Goal: Task Accomplishment & Management: Complete application form

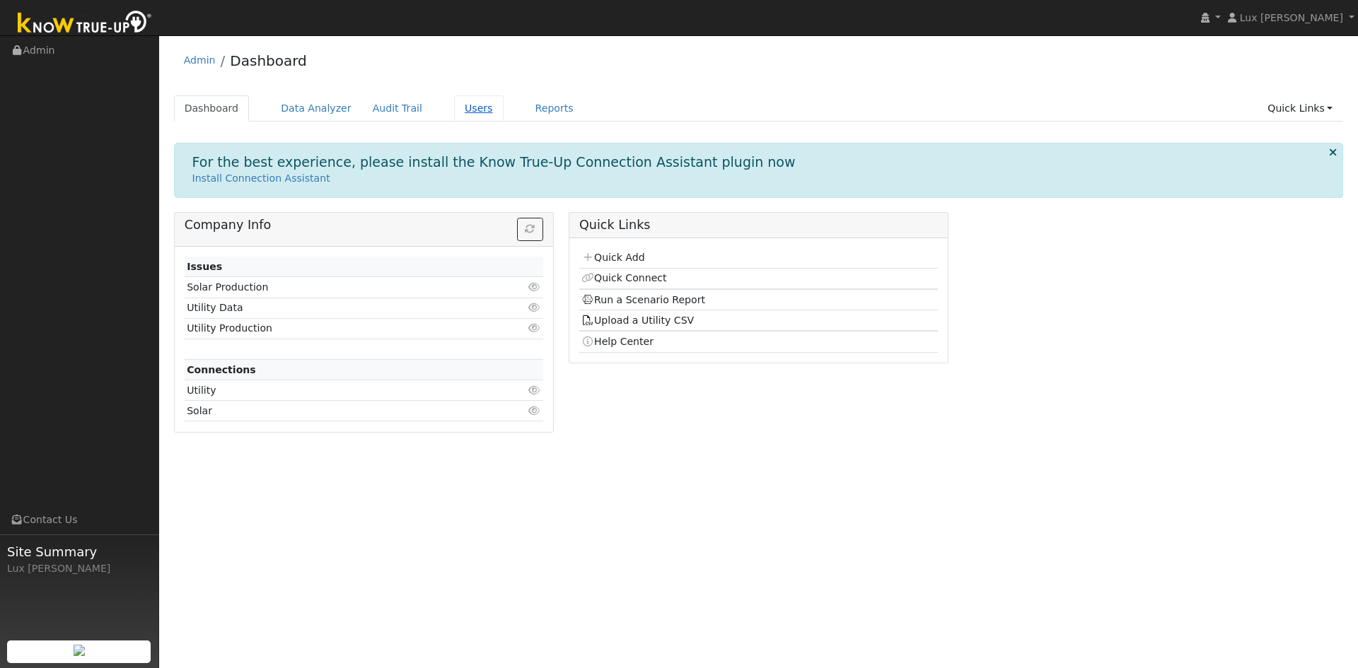
click at [456, 113] on link "Users" at bounding box center [479, 108] width 50 height 26
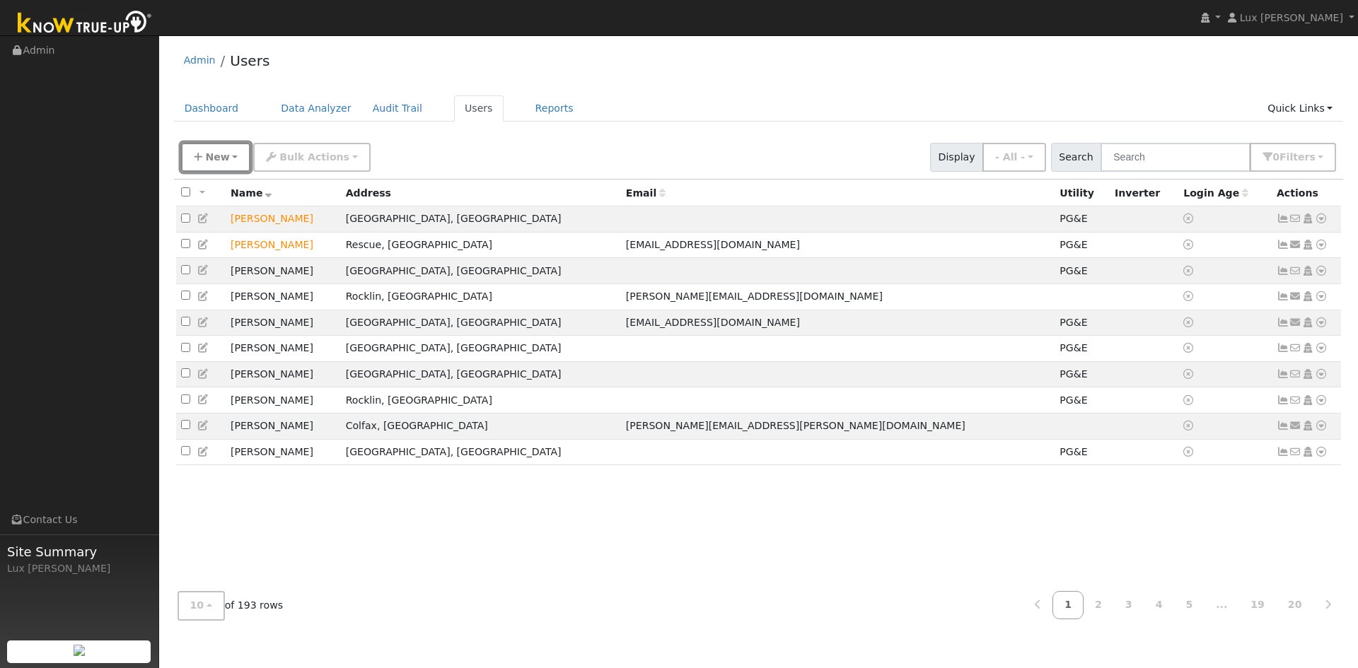
click at [232, 160] on button "New" at bounding box center [216, 157] width 70 height 29
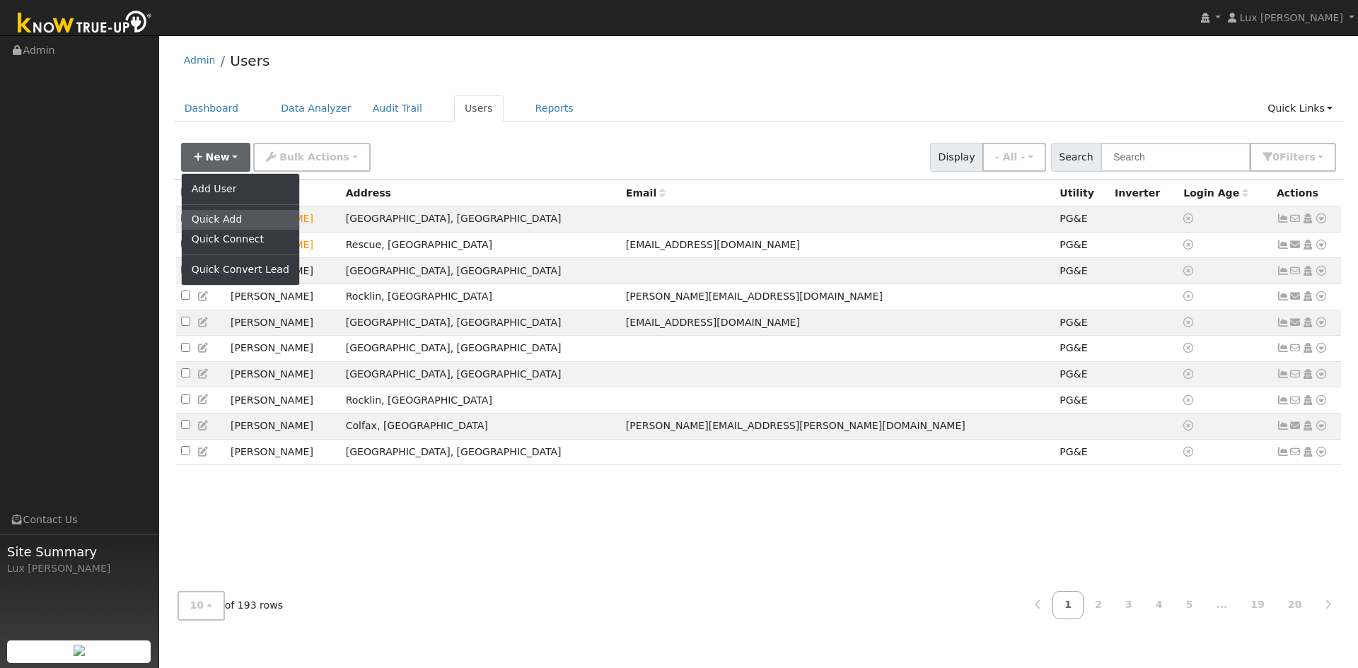
click at [244, 220] on link "Quick Add" at bounding box center [240, 220] width 117 height 20
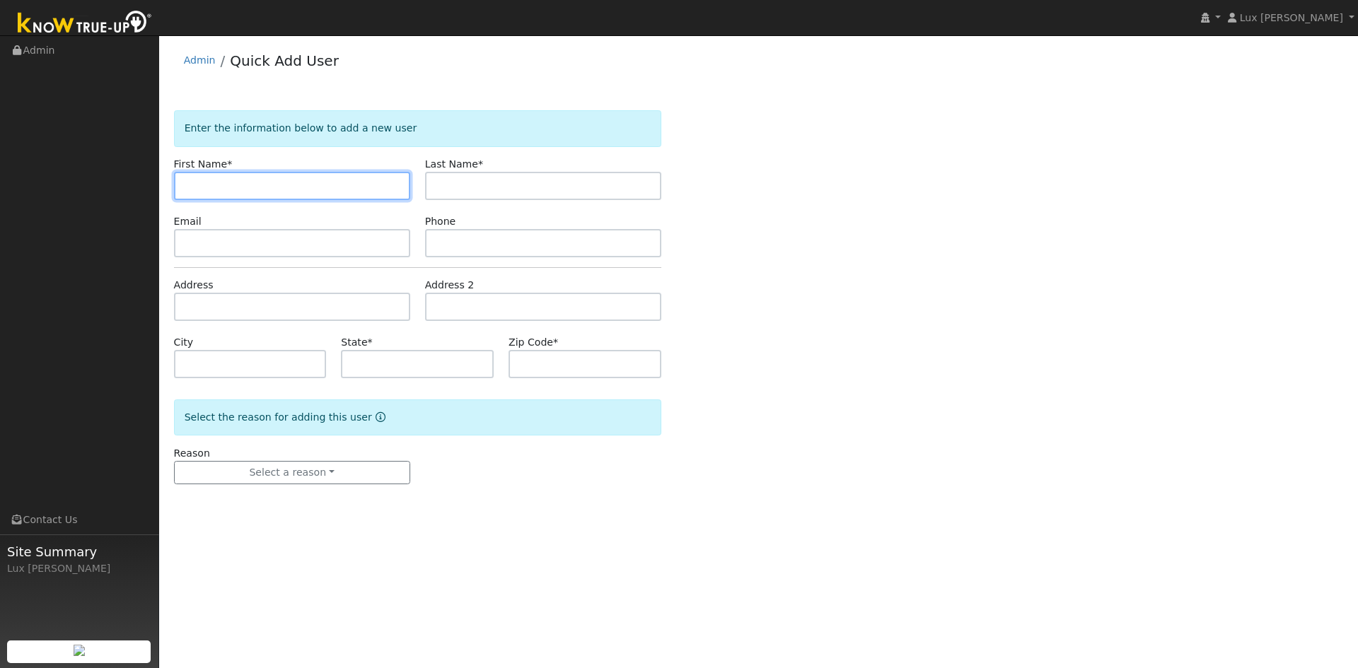
paste input "Chrislin Rowland"
click at [207, 189] on input "Chrislin Rowland" at bounding box center [292, 186] width 236 height 28
drag, startPoint x: 287, startPoint y: 189, endPoint x: 224, endPoint y: 197, distance: 64.1
click at [224, 197] on input "[PERSON_NAME]" at bounding box center [292, 186] width 236 height 28
paste input "text"
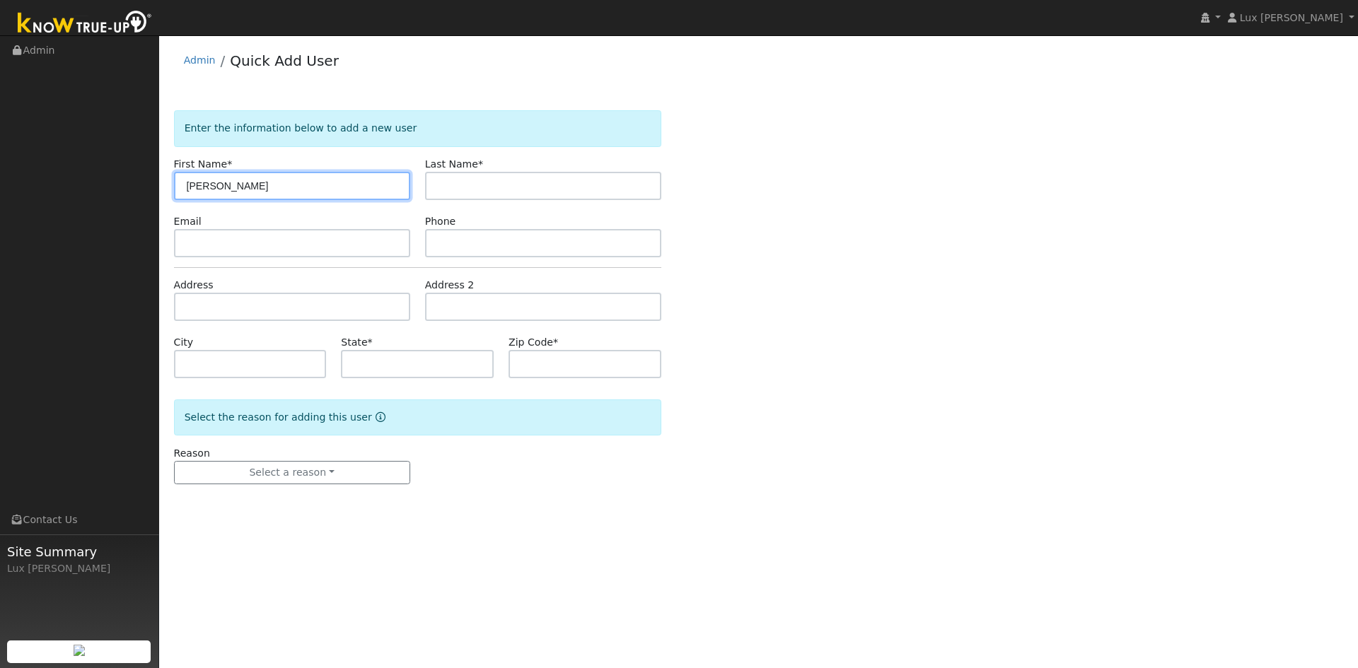
drag, startPoint x: 286, startPoint y: 190, endPoint x: 224, endPoint y: 204, distance: 63.8
click at [224, 204] on form "Enter the information below to add a new user First Name * Chrislin Rowland Las…" at bounding box center [417, 311] width 487 height 402
type input "Chrislin"
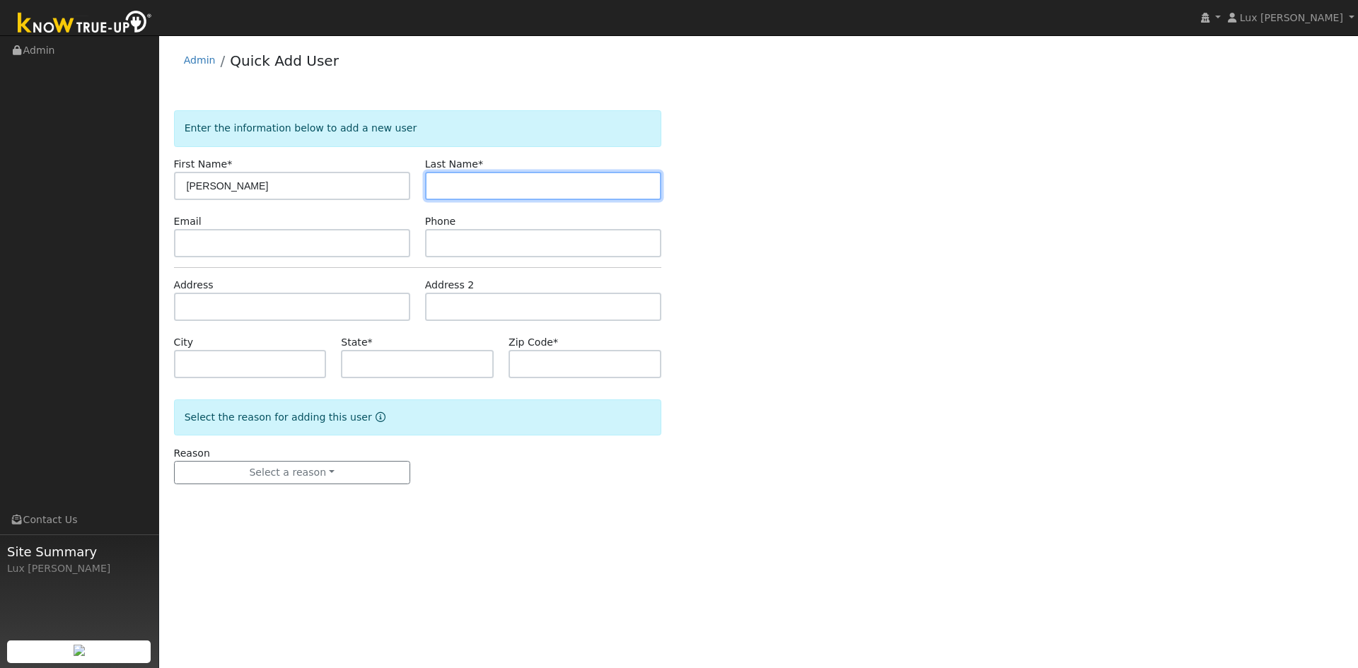
click at [583, 184] on input "text" at bounding box center [543, 186] width 236 height 28
paste input "Rowland"
type input "Rowland"
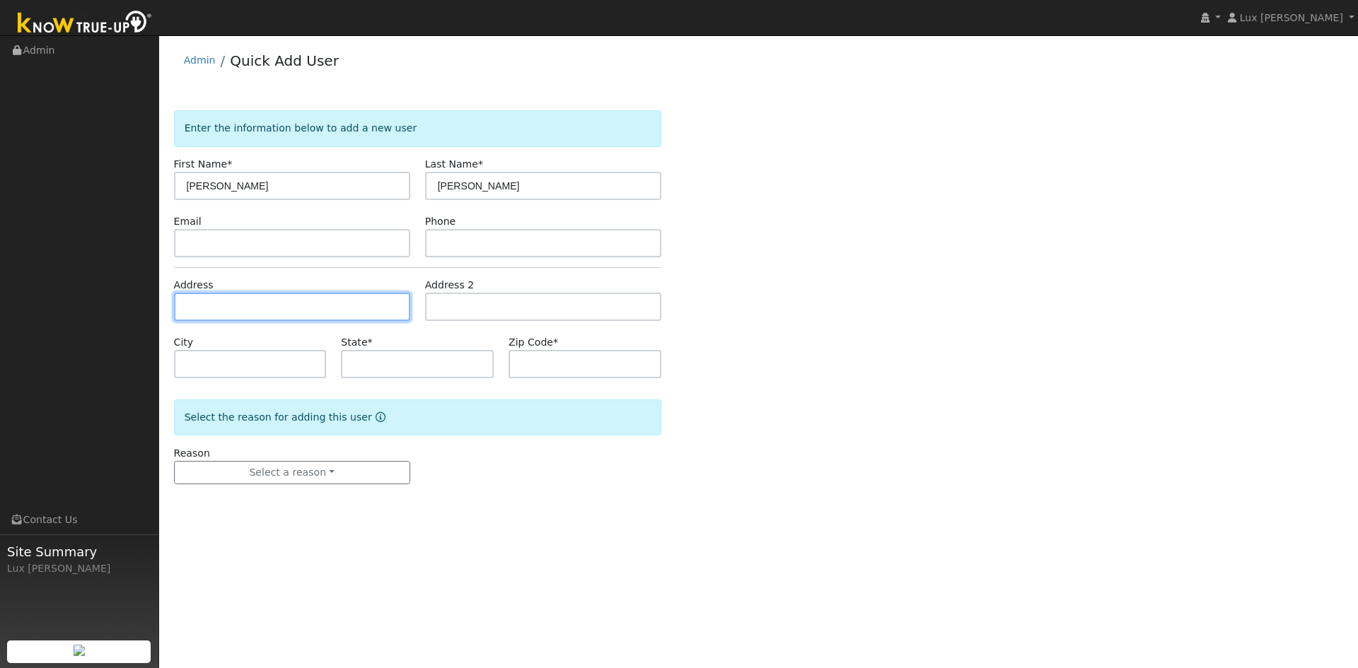
click at [293, 296] on input "text" at bounding box center [292, 307] width 236 height 28
paste input "3002 Springview Meadows Drive, Rocklin, 95677"
type input "[STREET_ADDRESS][PERSON_NAME]"
type input "Rocklin"
type input "CA"
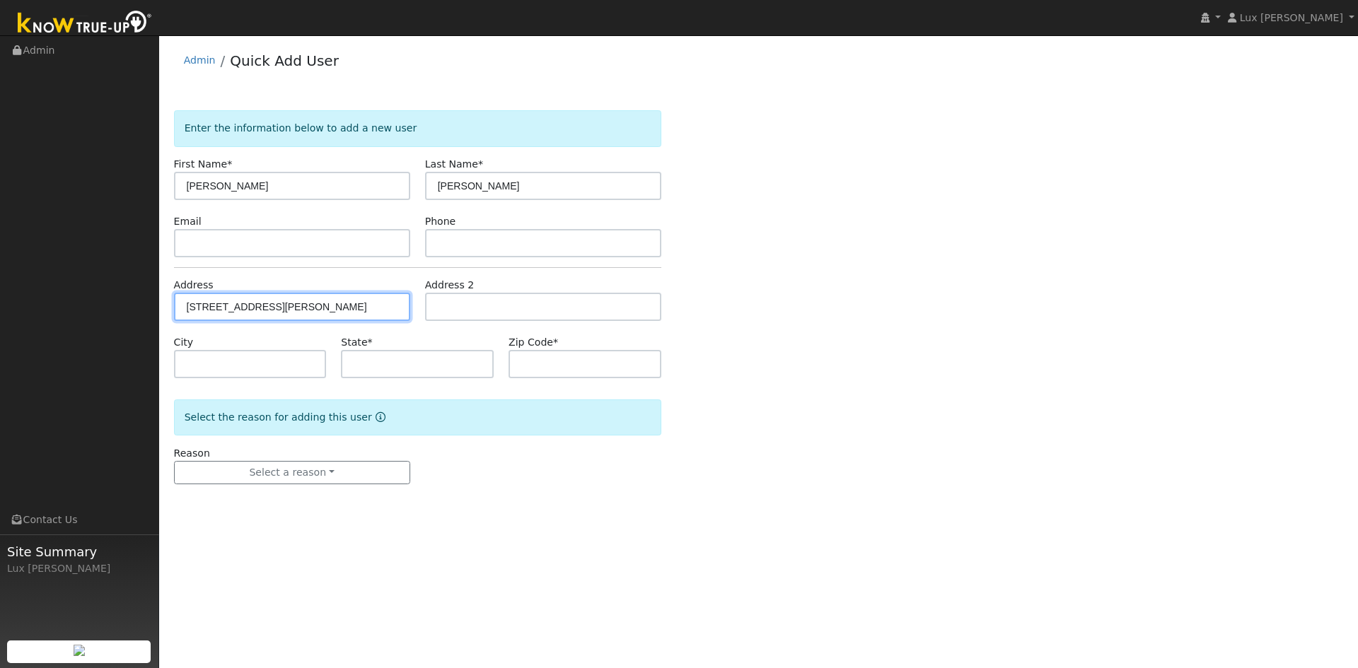
type input "95677"
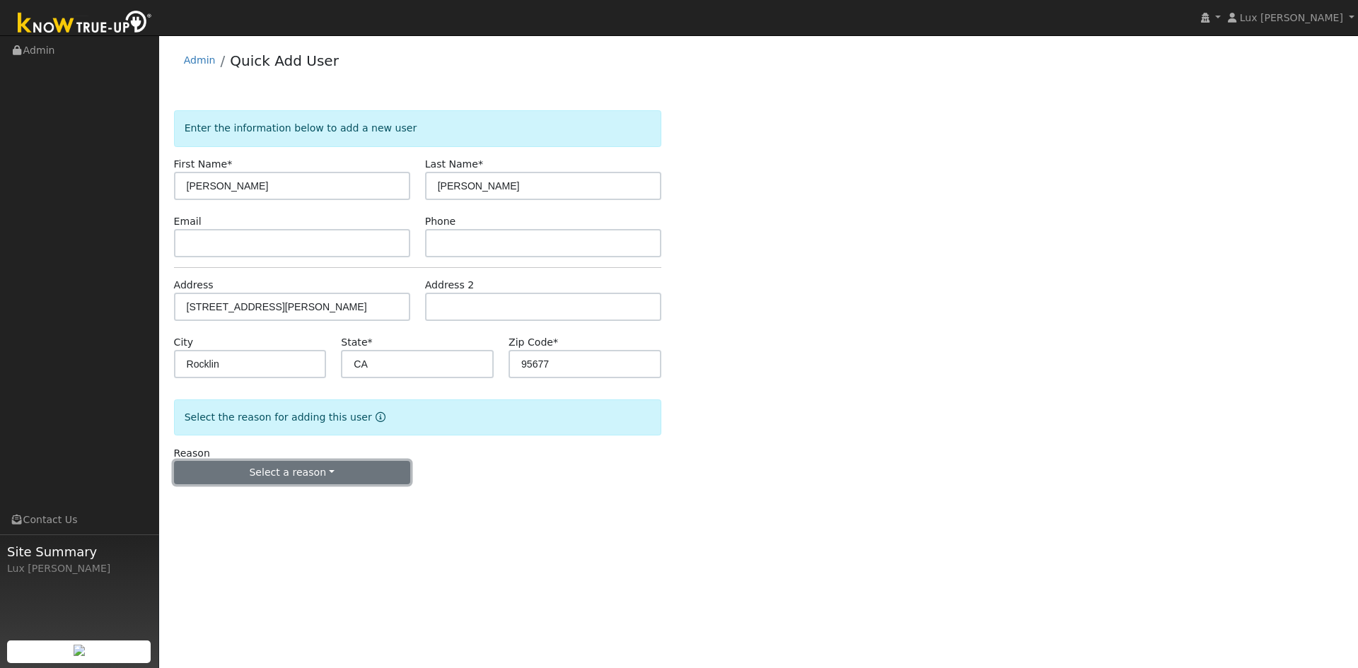
click at [281, 471] on button "Select a reason" at bounding box center [292, 473] width 236 height 24
drag, startPoint x: 255, startPoint y: 518, endPoint x: 417, endPoint y: 520, distance: 162.0
click at [256, 518] on link "New customer adding solar" at bounding box center [253, 522] width 156 height 20
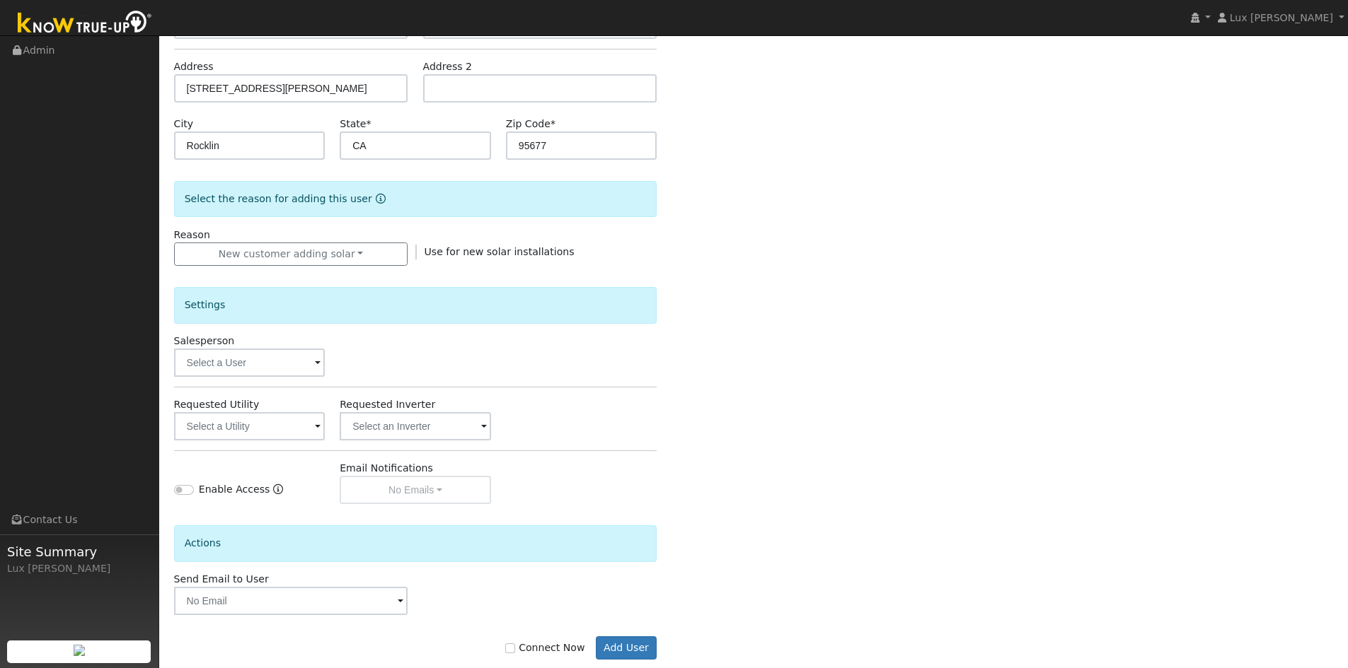
scroll to position [245, 0]
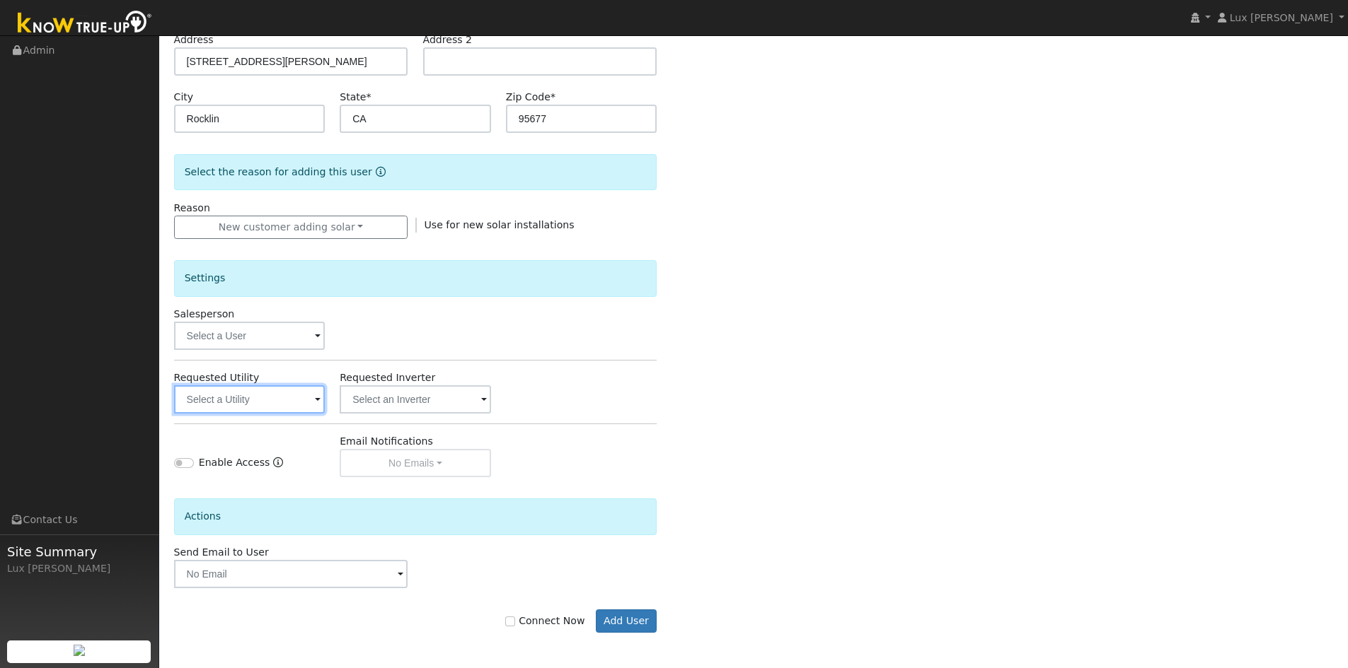
click at [275, 401] on input "text" at bounding box center [249, 400] width 151 height 28
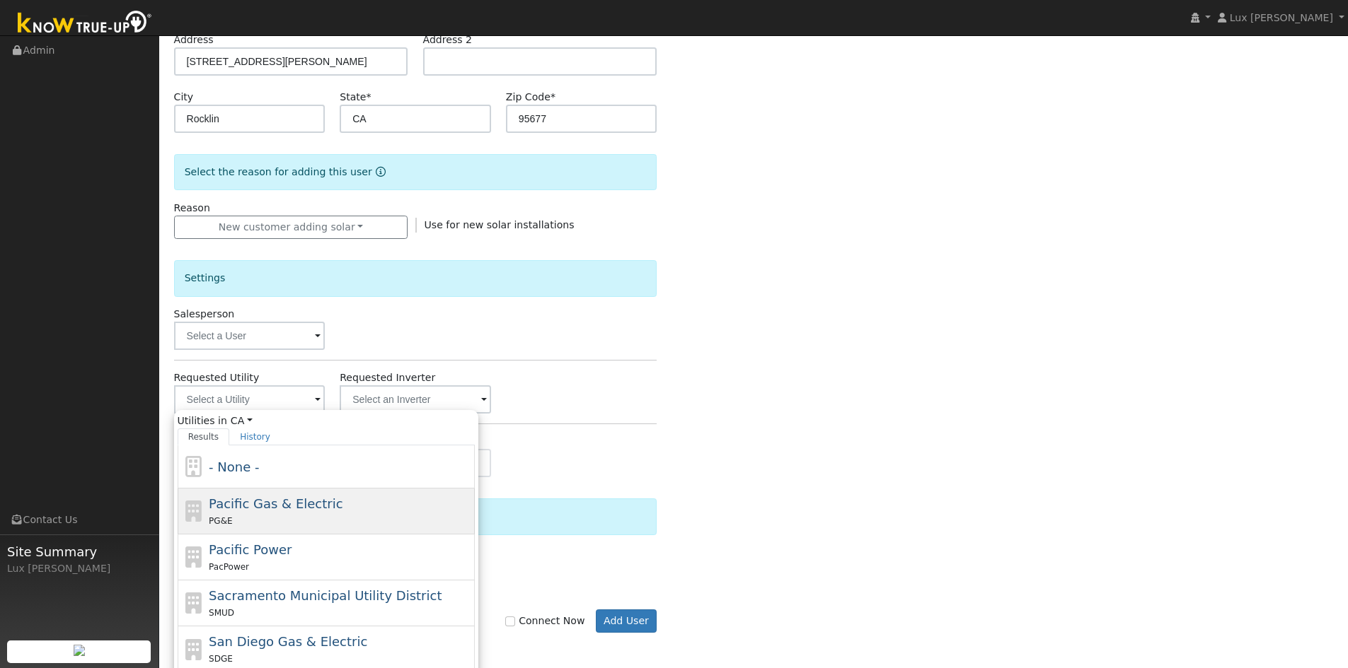
drag, startPoint x: 268, startPoint y: 506, endPoint x: 415, endPoint y: 542, distance: 150.6
click at [269, 506] on span "Pacific Gas & Electric" at bounding box center [276, 504] width 134 height 15
type input "Pacific Gas & Electric"
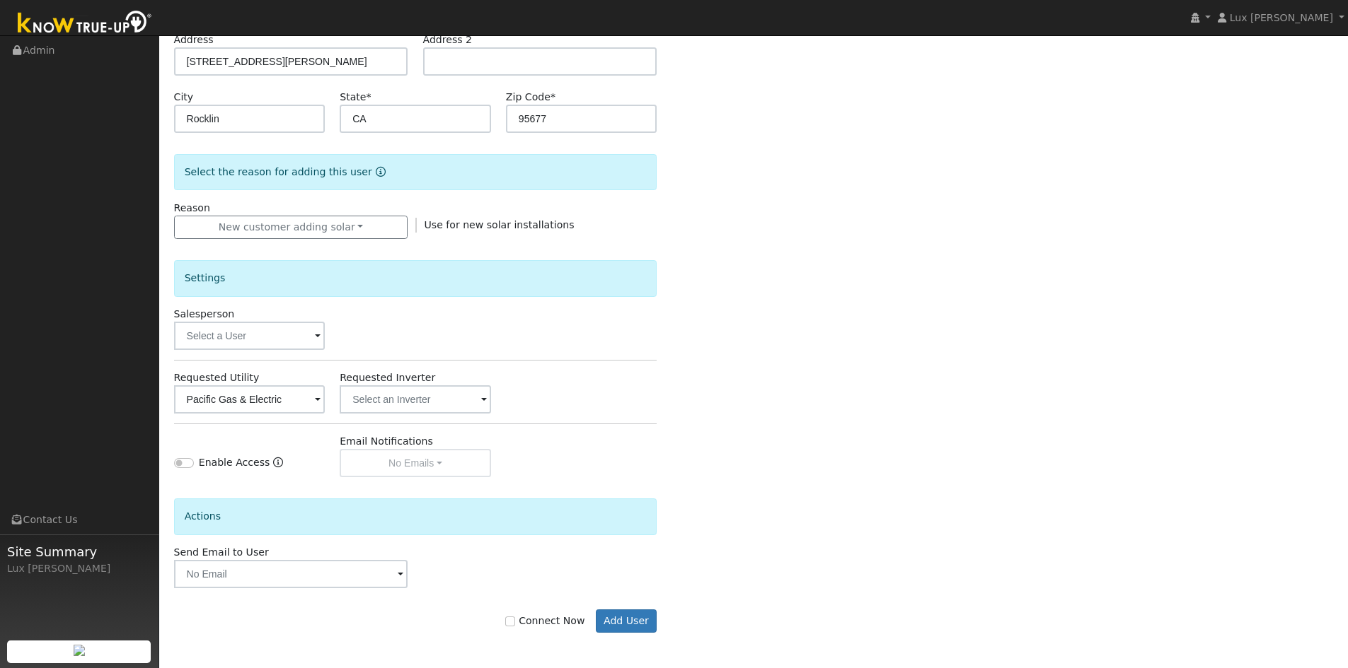
click at [542, 618] on label "Connect Now" at bounding box center [544, 621] width 79 height 15
click at [515, 618] on input "Connect Now" at bounding box center [510, 622] width 10 height 10
checkbox input "true"
click at [645, 627] on button "Add User" at bounding box center [627, 622] width 62 height 24
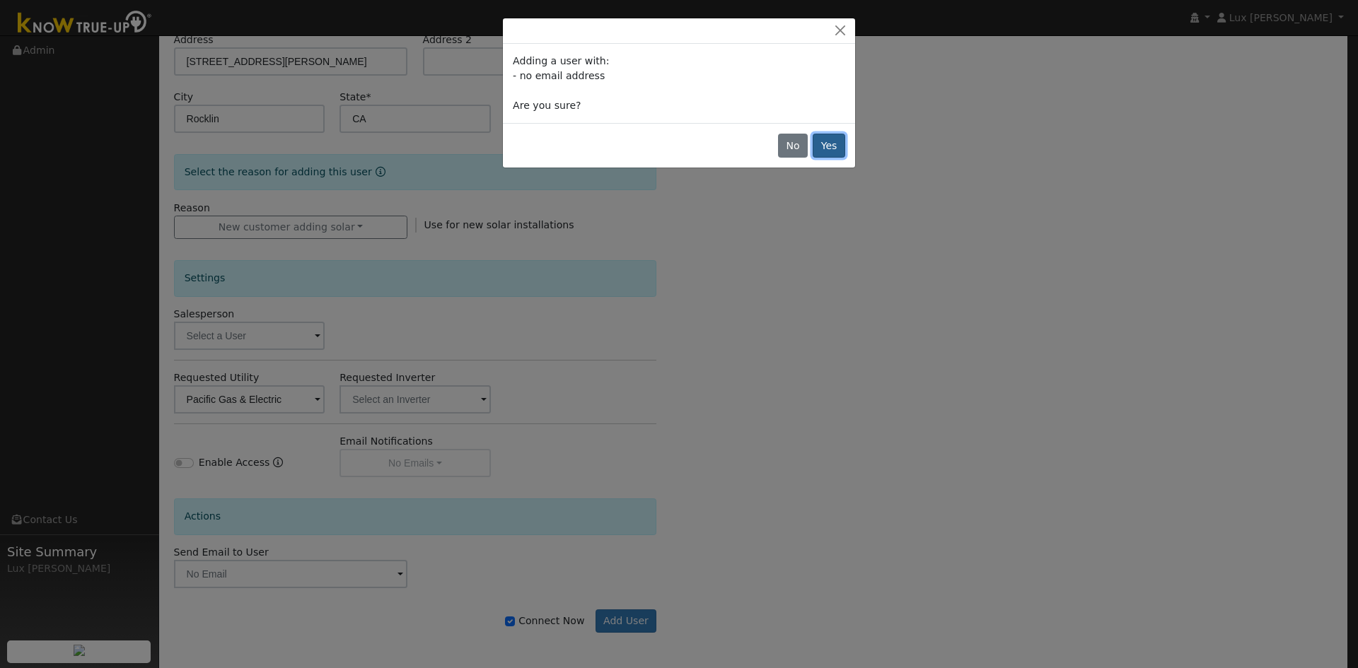
click at [835, 144] on button "Yes" at bounding box center [829, 146] width 33 height 24
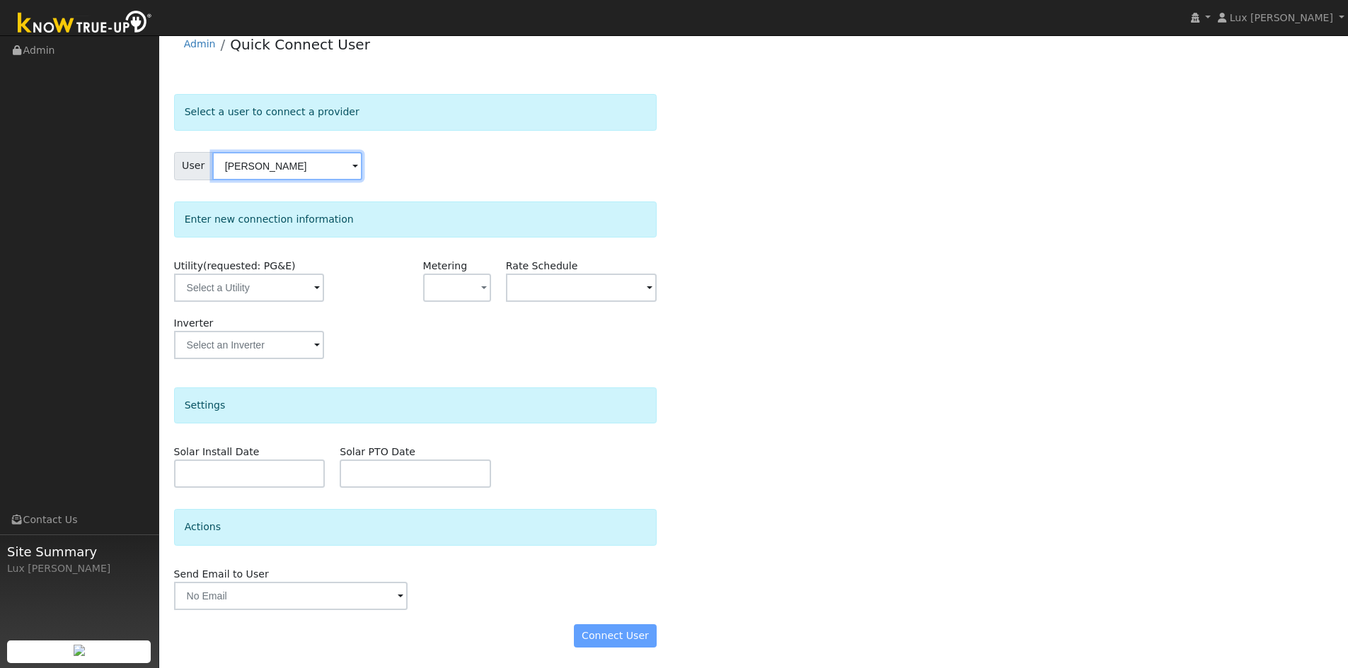
scroll to position [17, 0]
click at [289, 274] on input "text" at bounding box center [249, 287] width 150 height 28
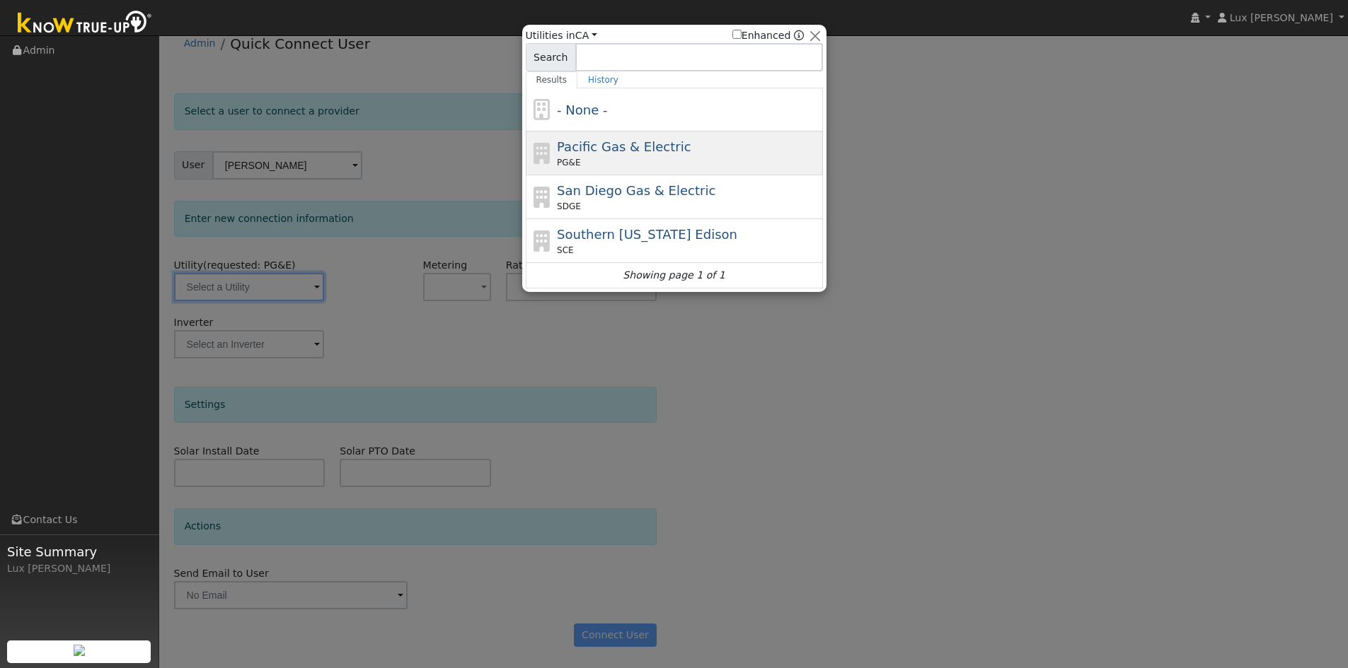
click at [634, 157] on div "PG&E" at bounding box center [688, 162] width 262 height 13
type input "PG&E"
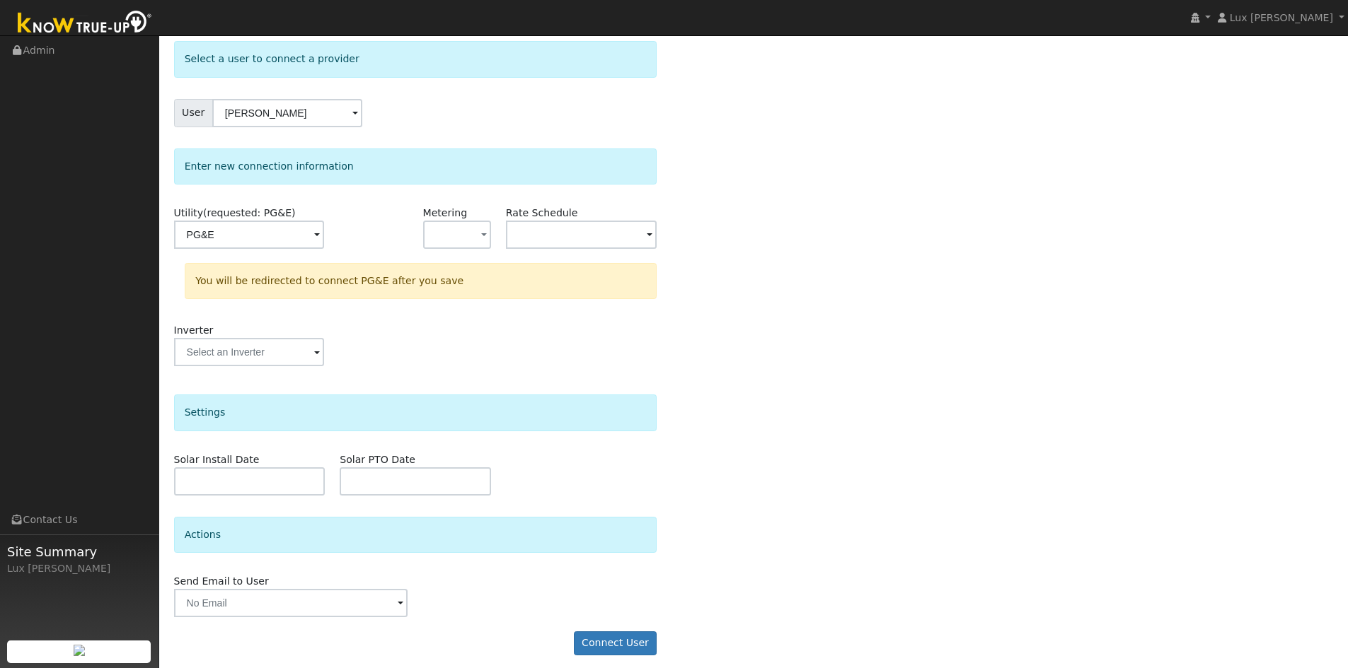
scroll to position [78, 0]
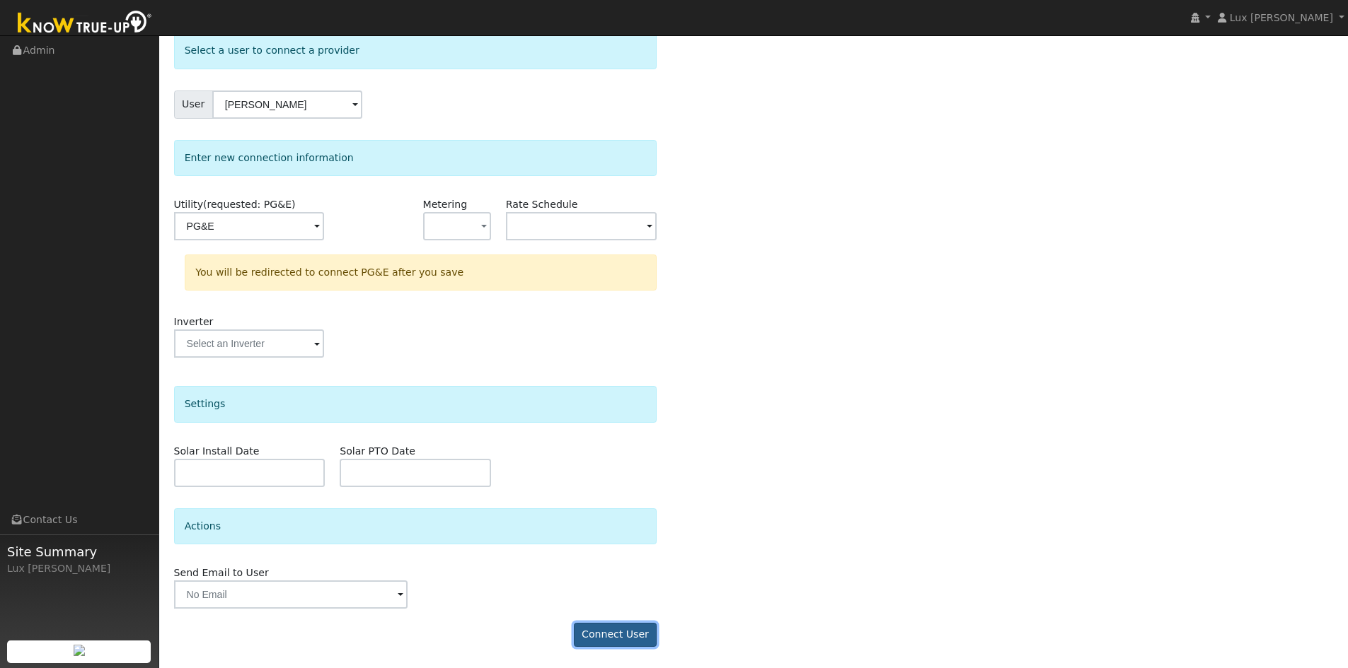
click at [625, 635] on button "Connect User" at bounding box center [615, 635] width 83 height 24
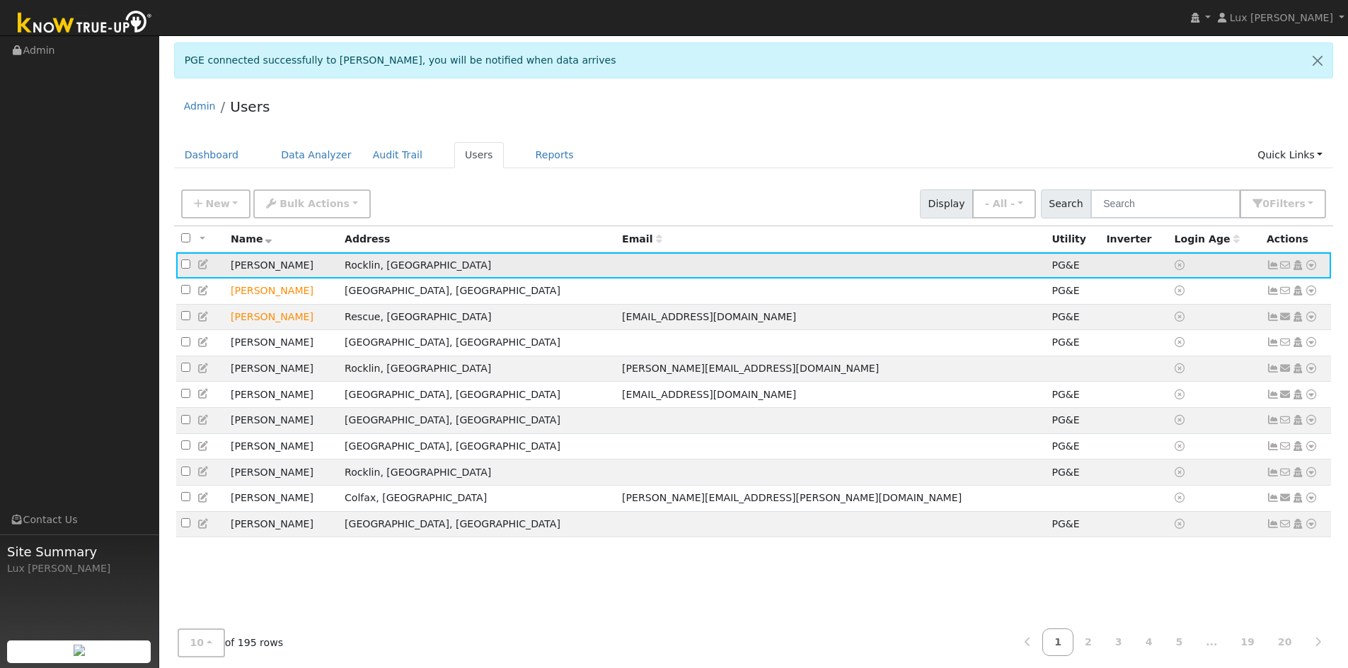
click at [1313, 266] on icon at bounding box center [1310, 265] width 13 height 10
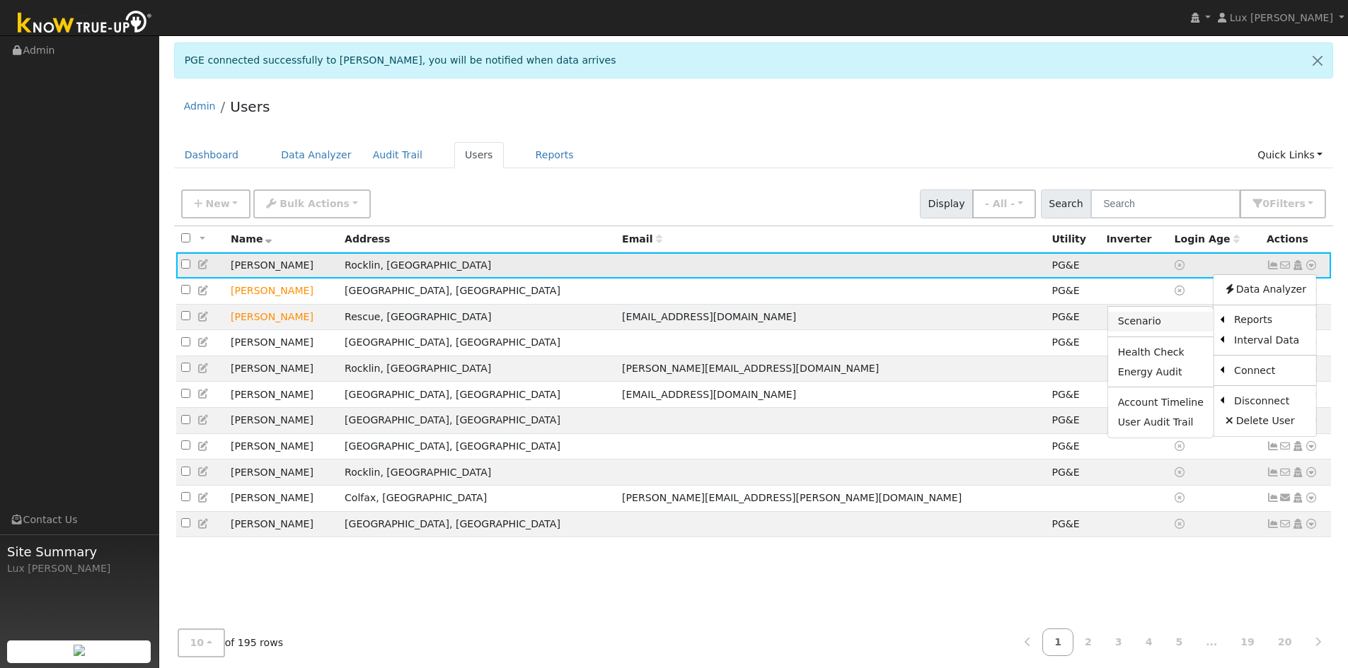
click at [1174, 324] on link "Scenario" at bounding box center [1160, 322] width 105 height 20
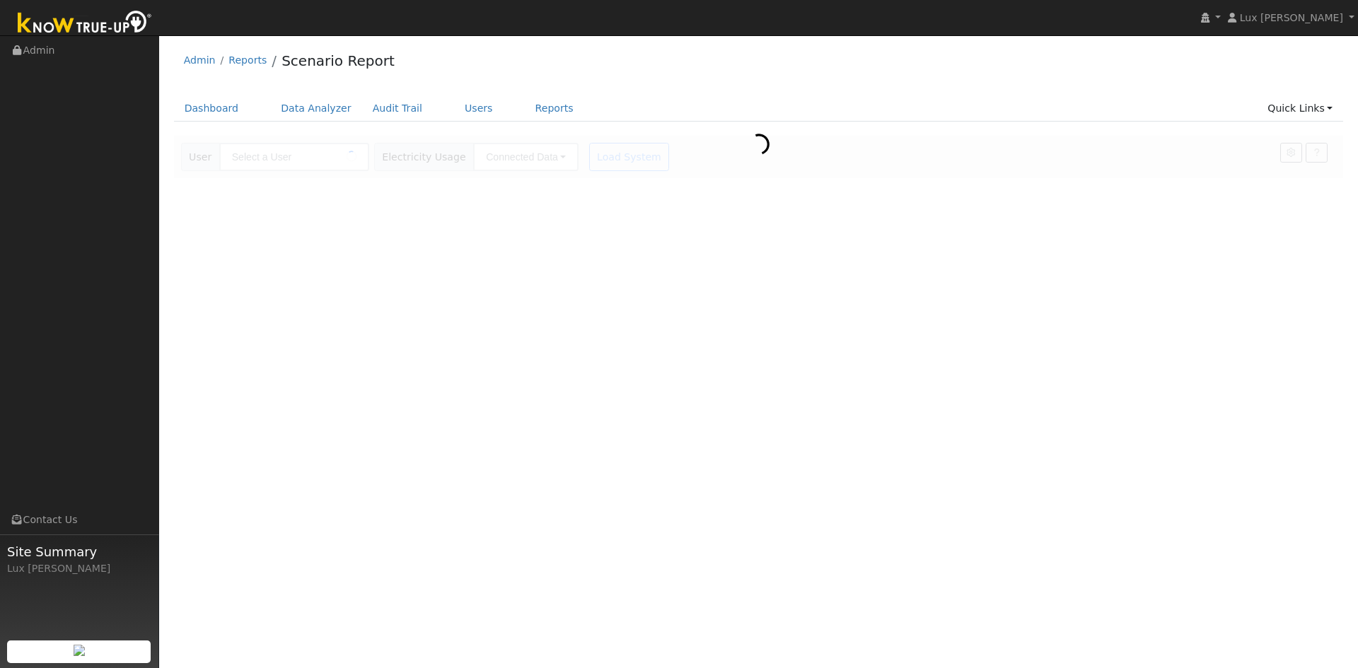
type input "[PERSON_NAME]"
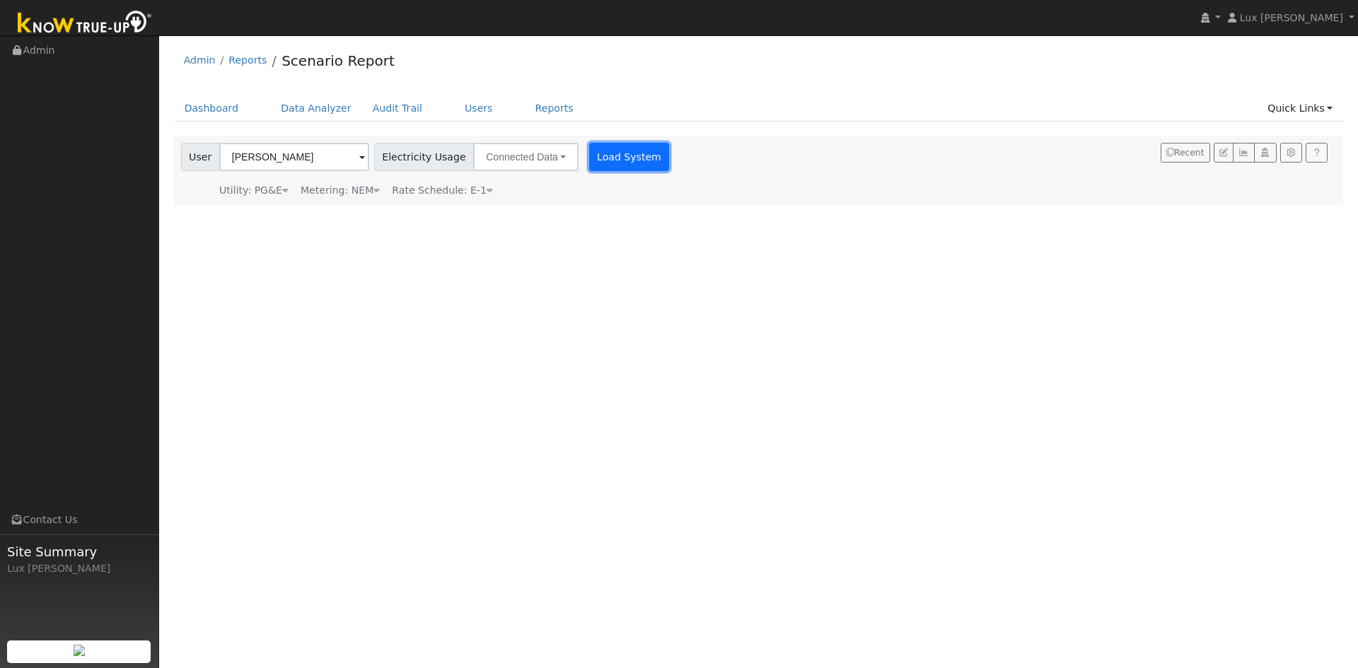
click at [590, 163] on button "Load System" at bounding box center [629, 157] width 81 height 28
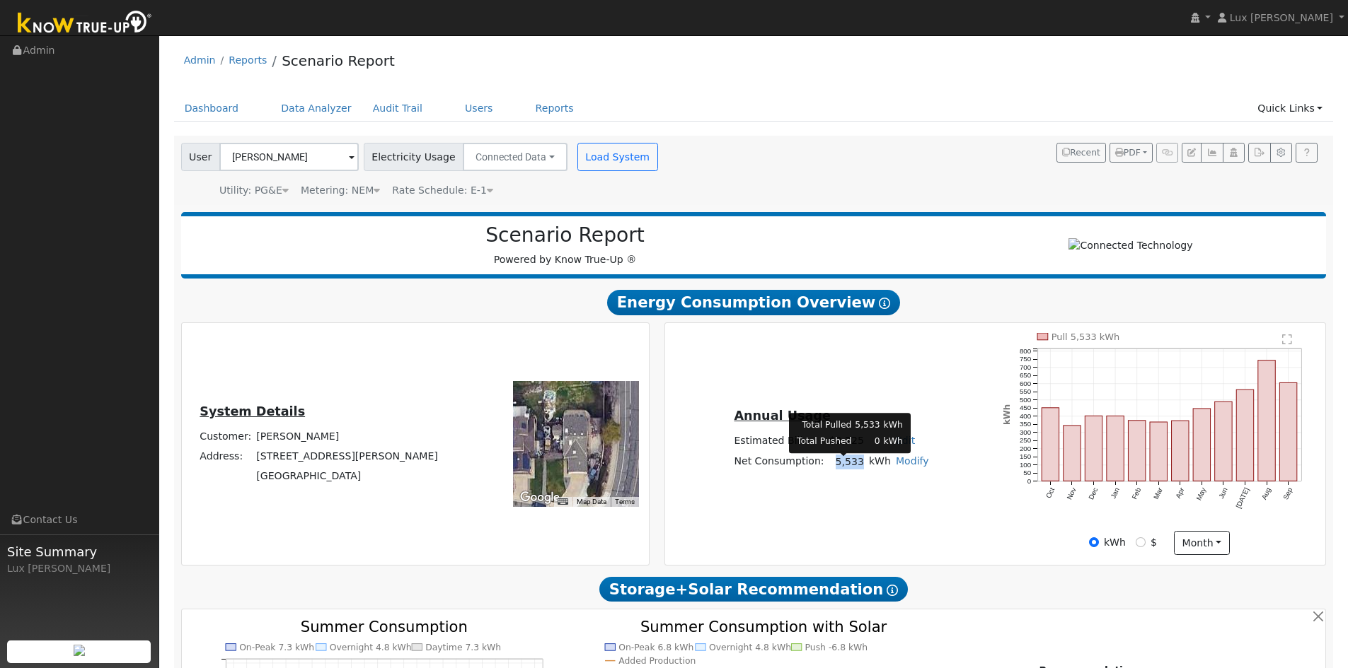
drag, startPoint x: 855, startPoint y: 466, endPoint x: 830, endPoint y: 474, distance: 26.6
click at [830, 472] on td "5,533" at bounding box center [846, 461] width 40 height 21
copy td "5,533"
